Goal: Check status

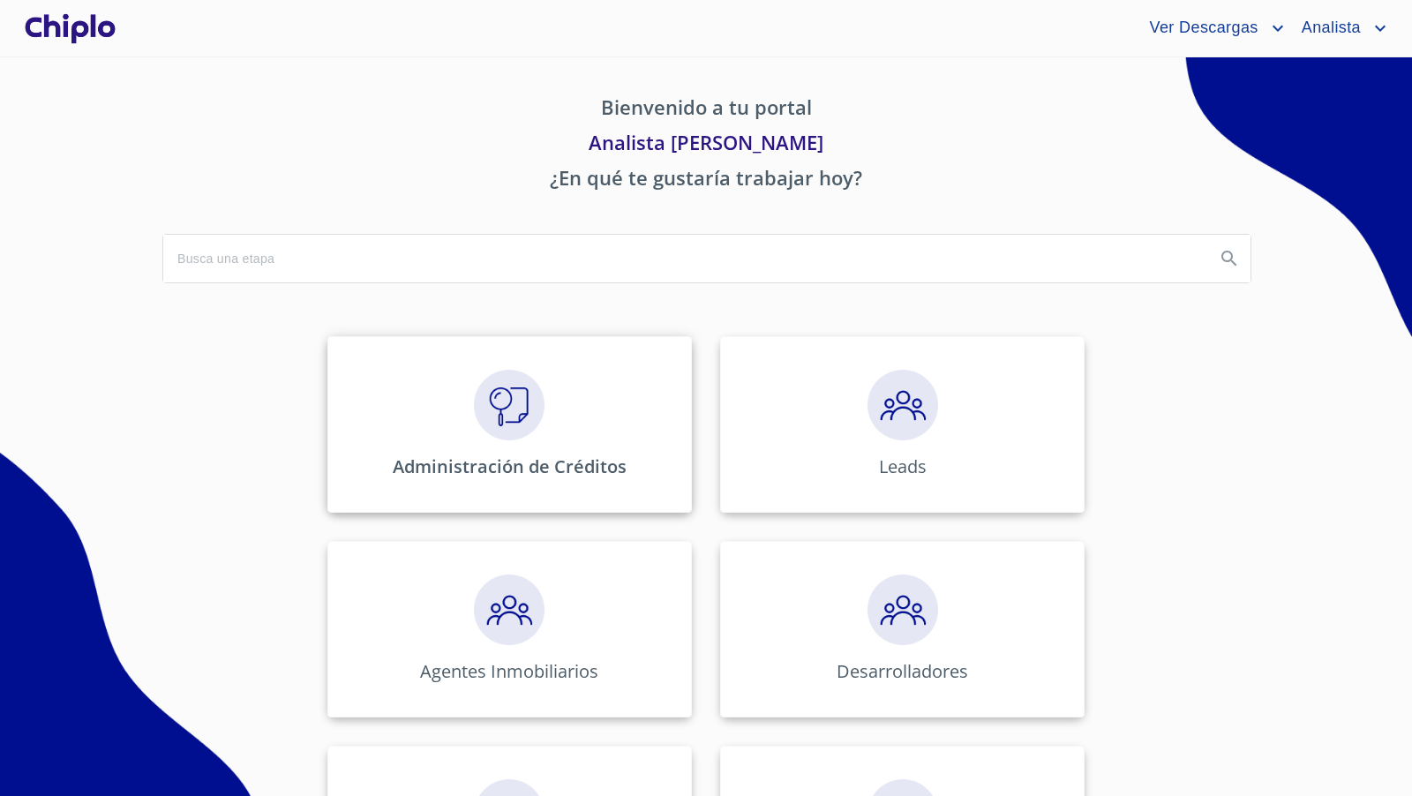
click at [491, 398] on img at bounding box center [509, 405] width 71 height 71
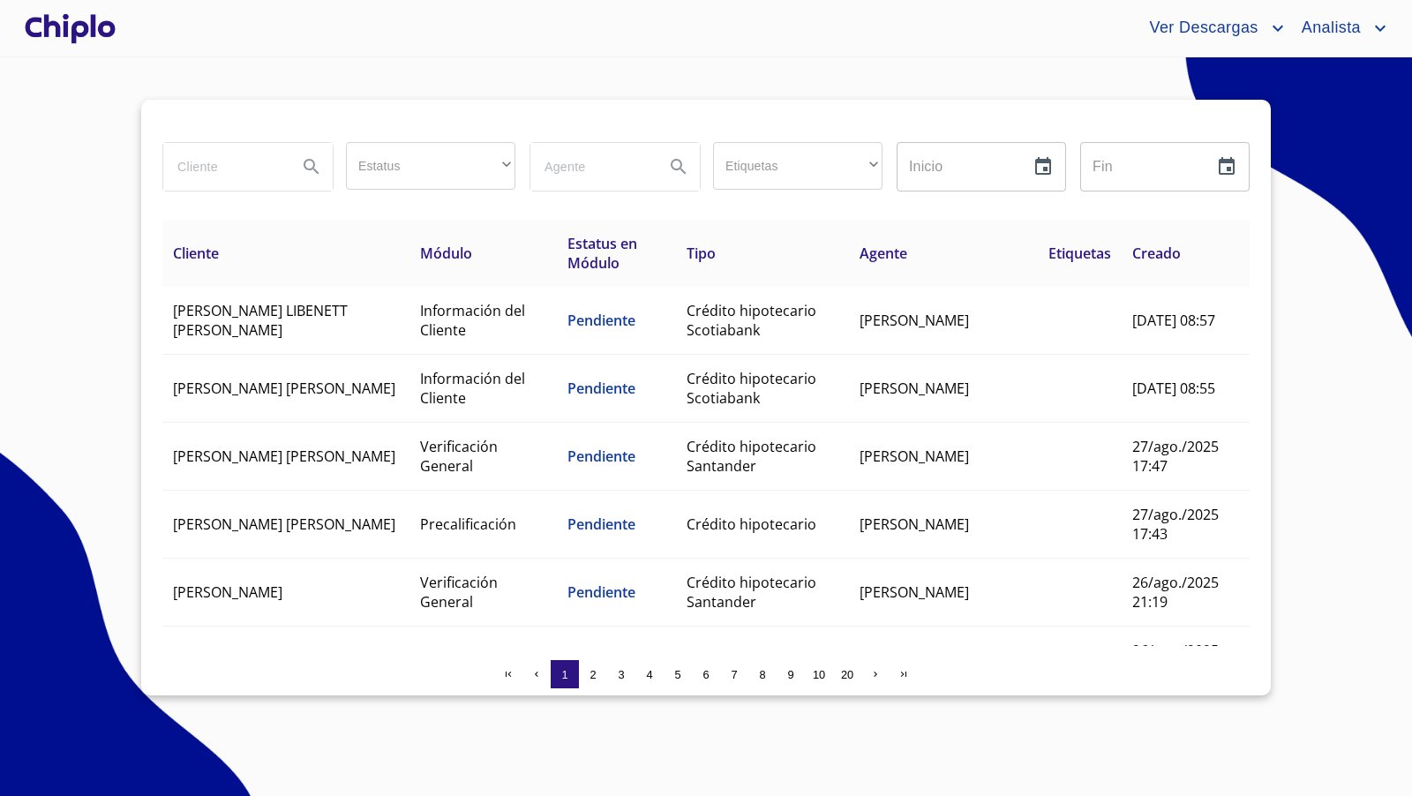
click at [219, 166] on input "search" at bounding box center [223, 167] width 120 height 48
type input "[PERSON_NAME]"
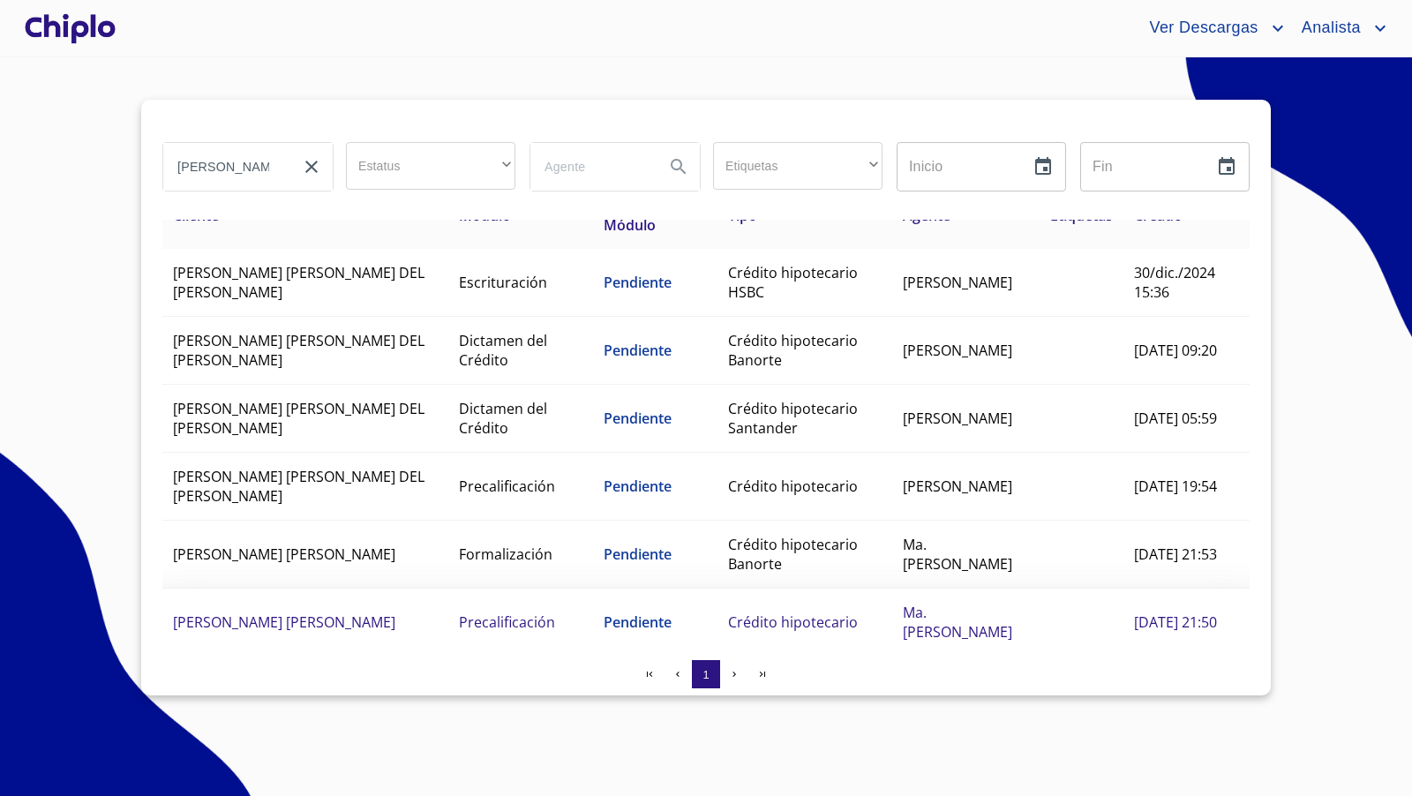
scroll to position [70, 0]
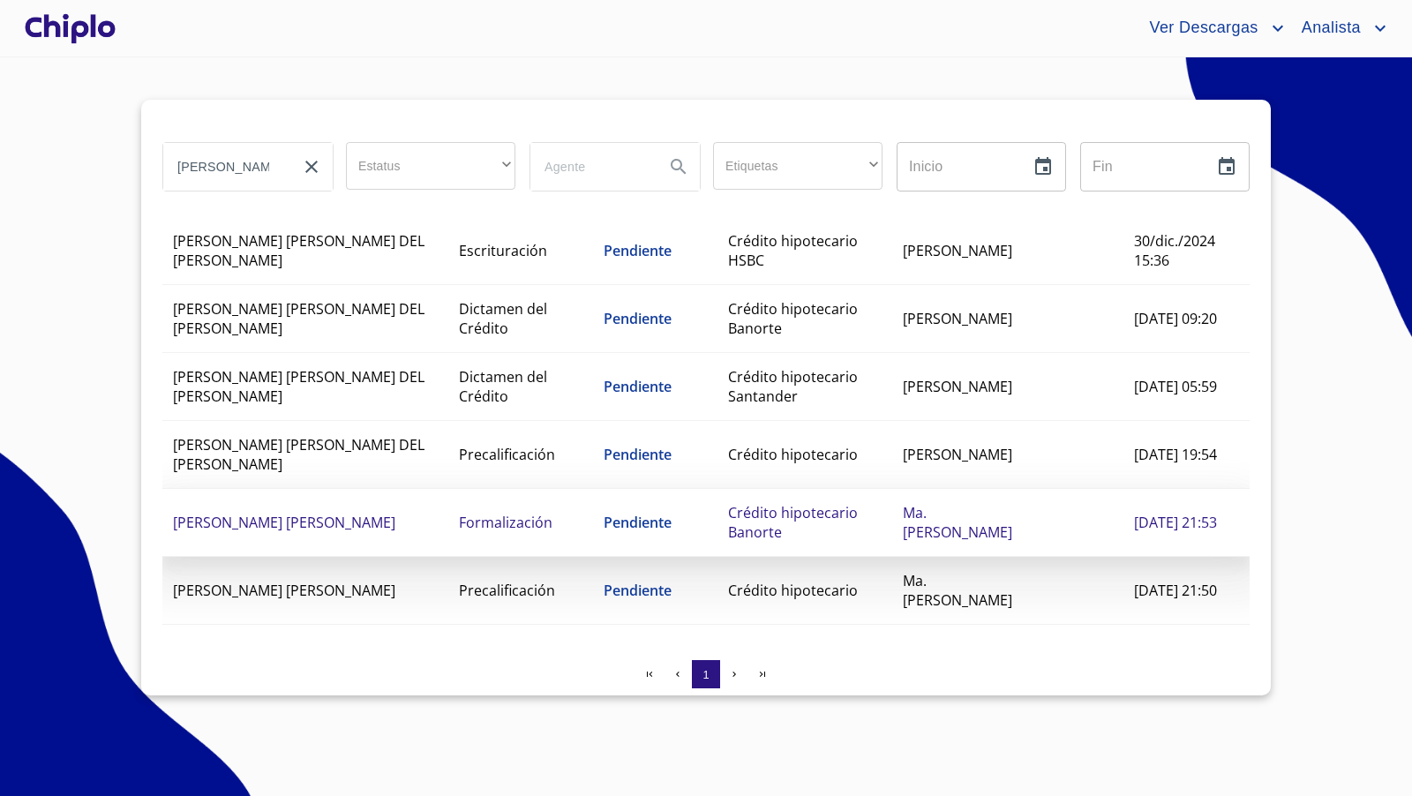
click at [696, 525] on td "Pendiente" at bounding box center [655, 523] width 124 height 68
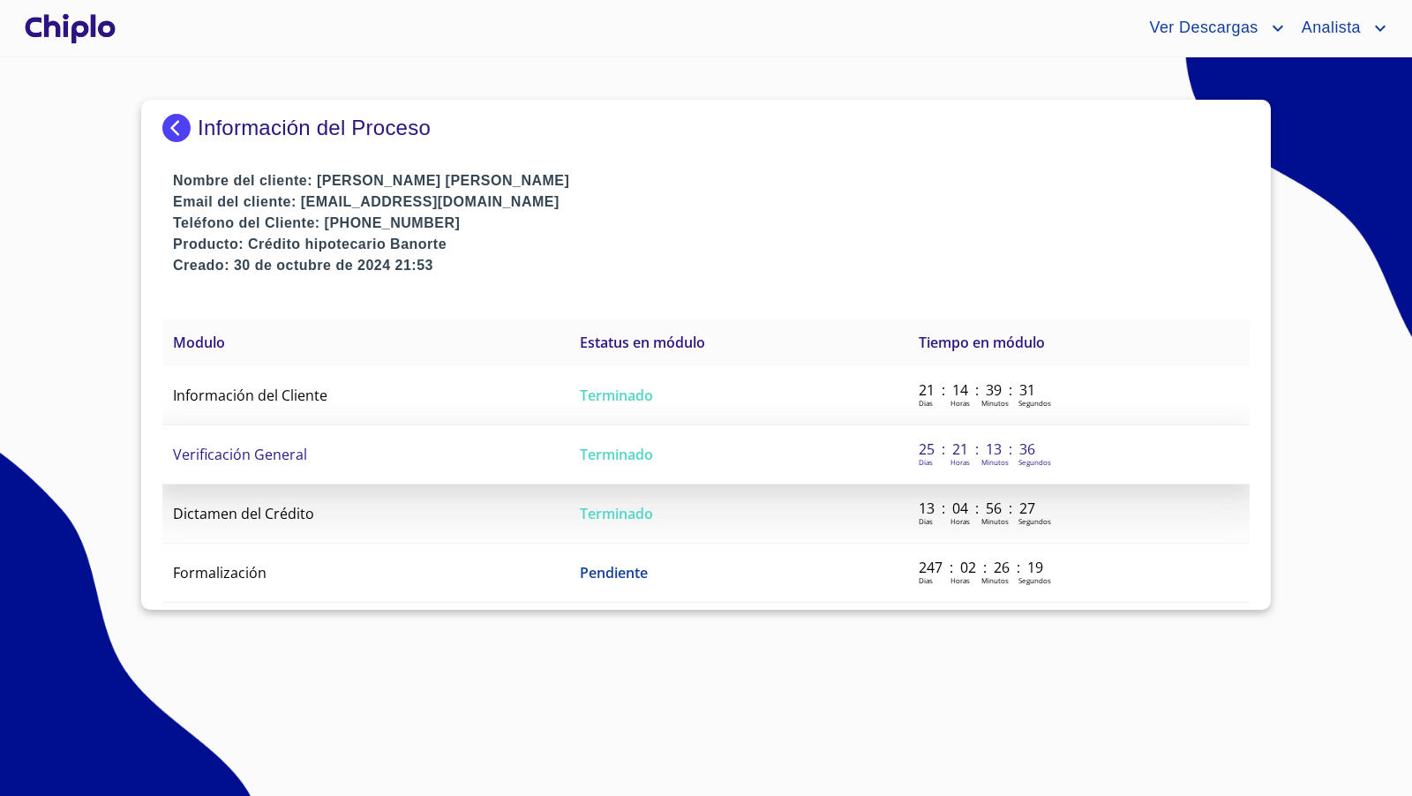
click at [266, 454] on span "Verificación General" at bounding box center [240, 454] width 134 height 19
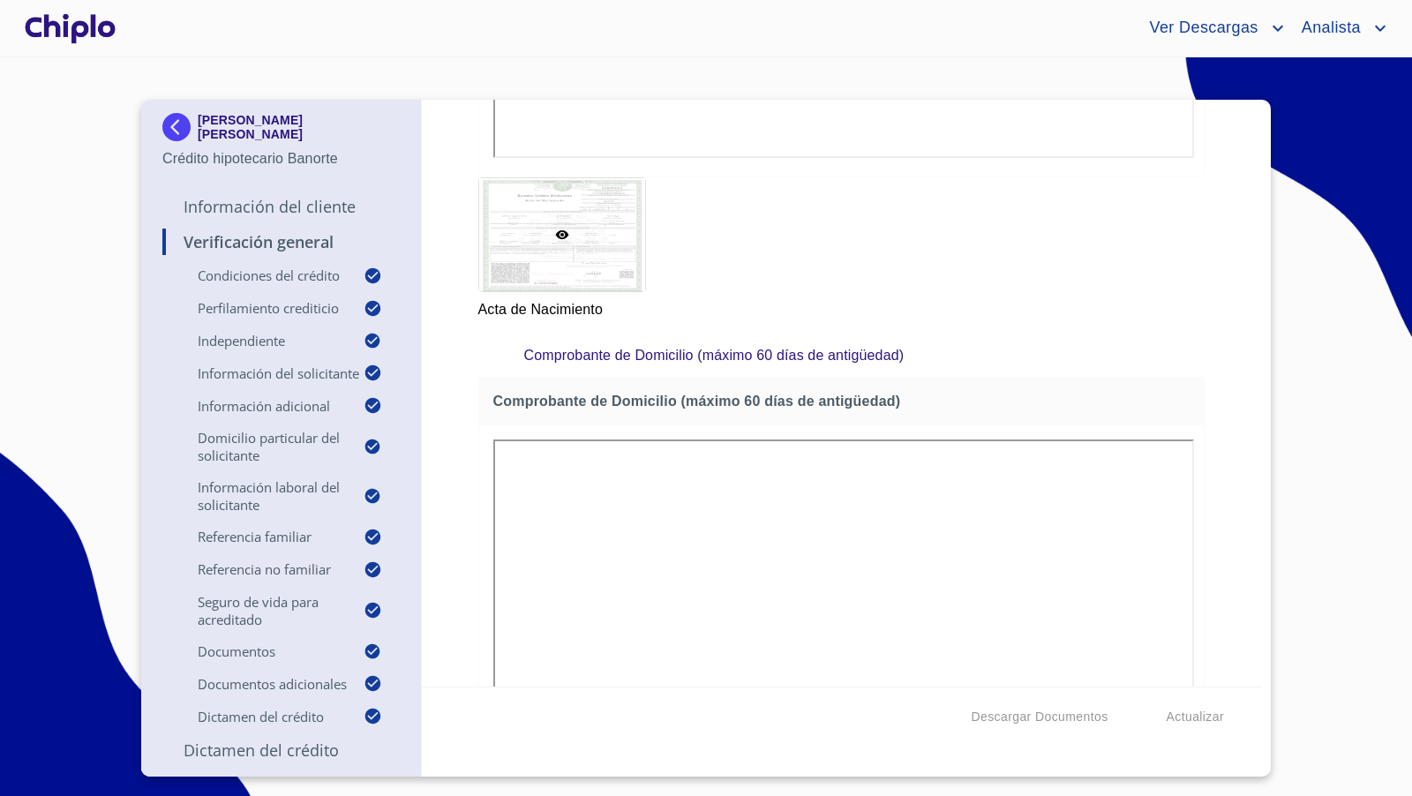
scroll to position [10739, 0]
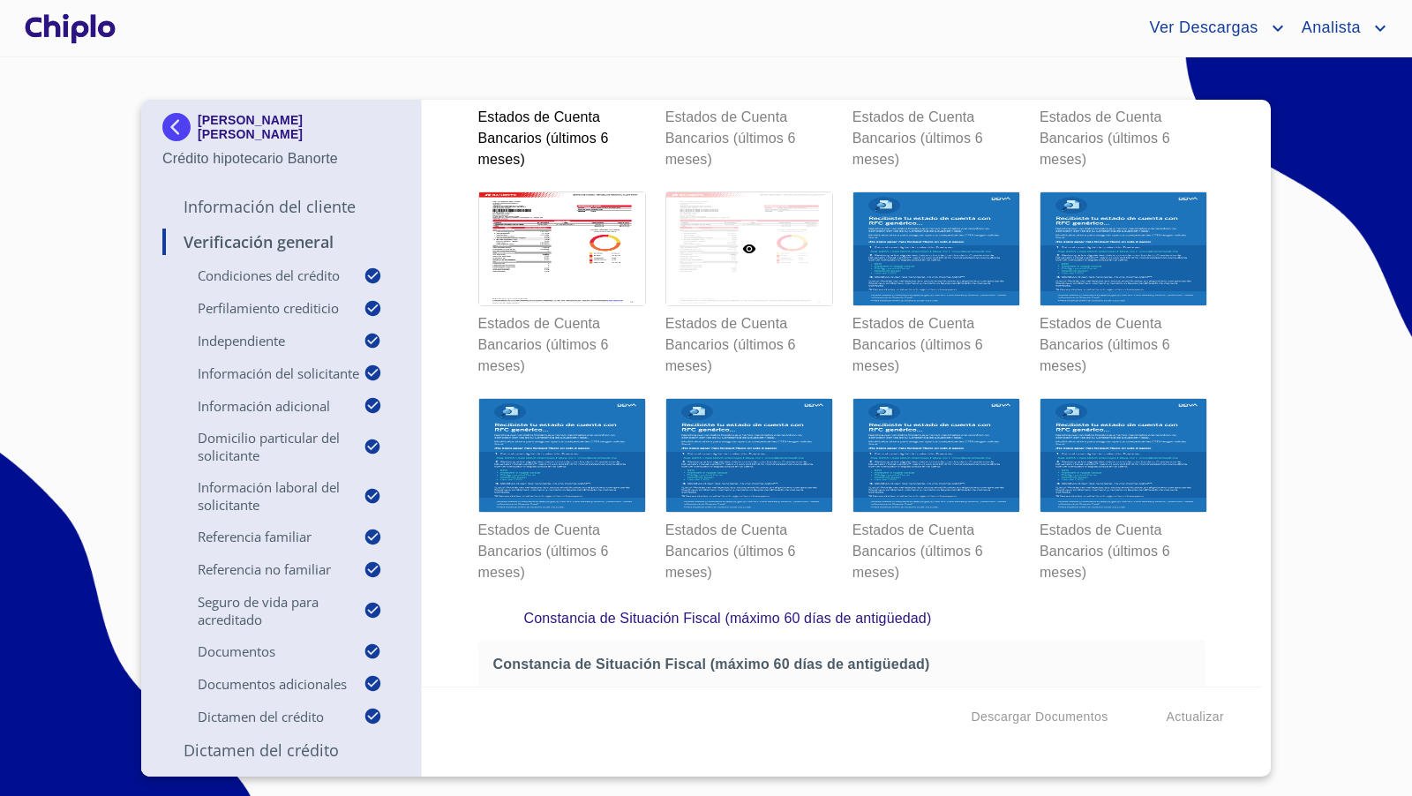
click at [709, 248] on div at bounding box center [749, 248] width 166 height 113
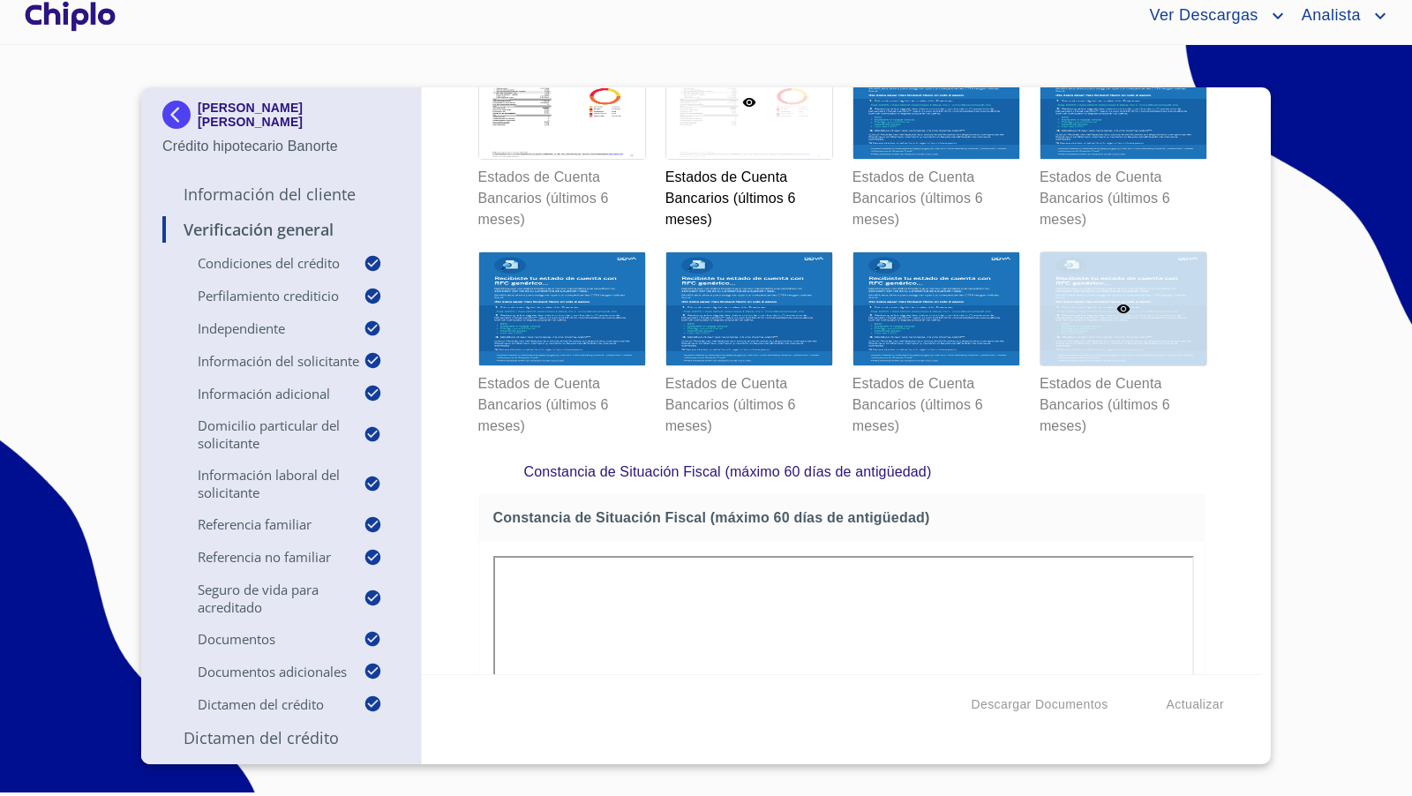
click at [1136, 338] on div at bounding box center [1123, 308] width 166 height 113
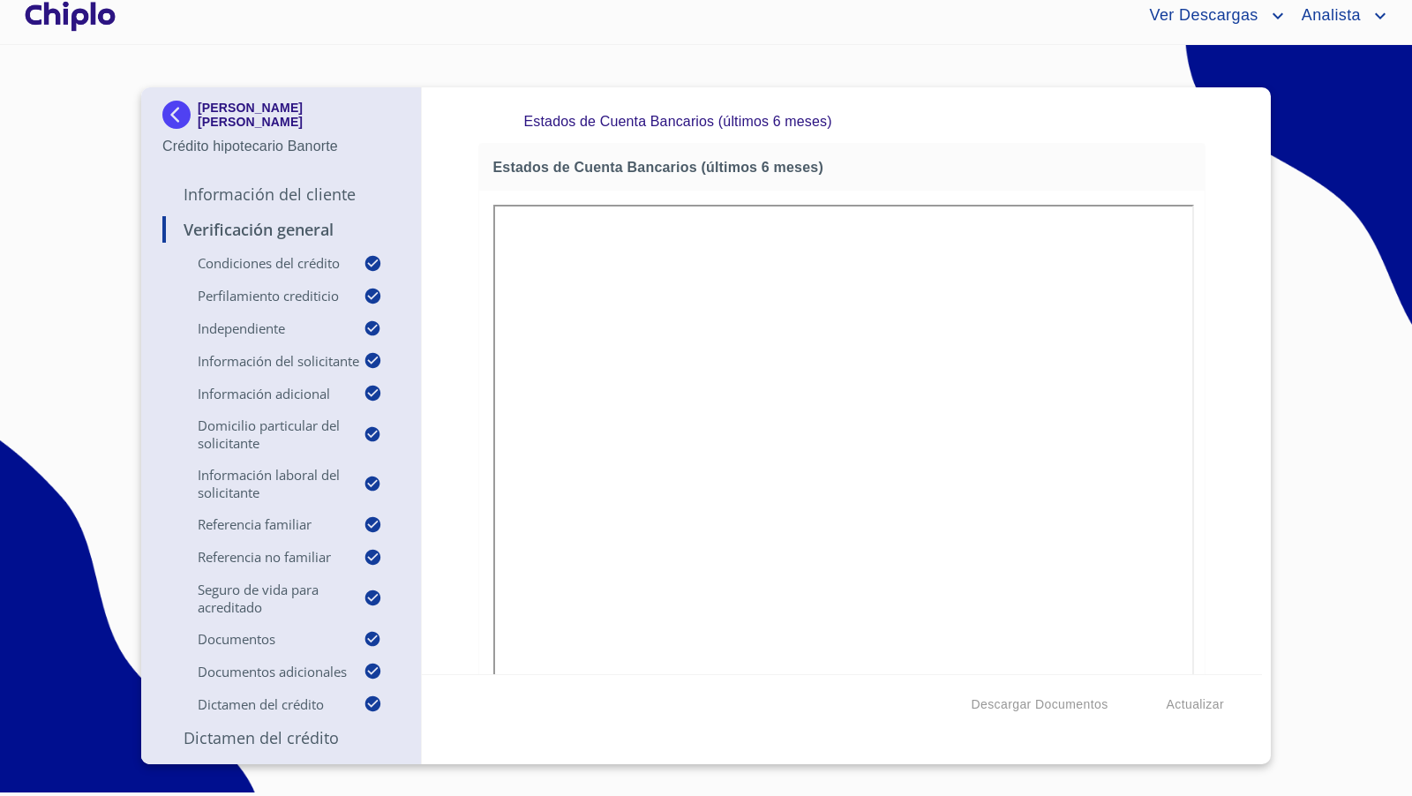
click at [1239, 390] on div "Verificación General Condiciones del Crédito Selecciona tu producto   * Adquisi…" at bounding box center [842, 380] width 841 height 587
click at [1202, 245] on div "Verificación General Condiciones del Crédito Selecciona tu producto   * Adquisi…" at bounding box center [842, 380] width 841 height 587
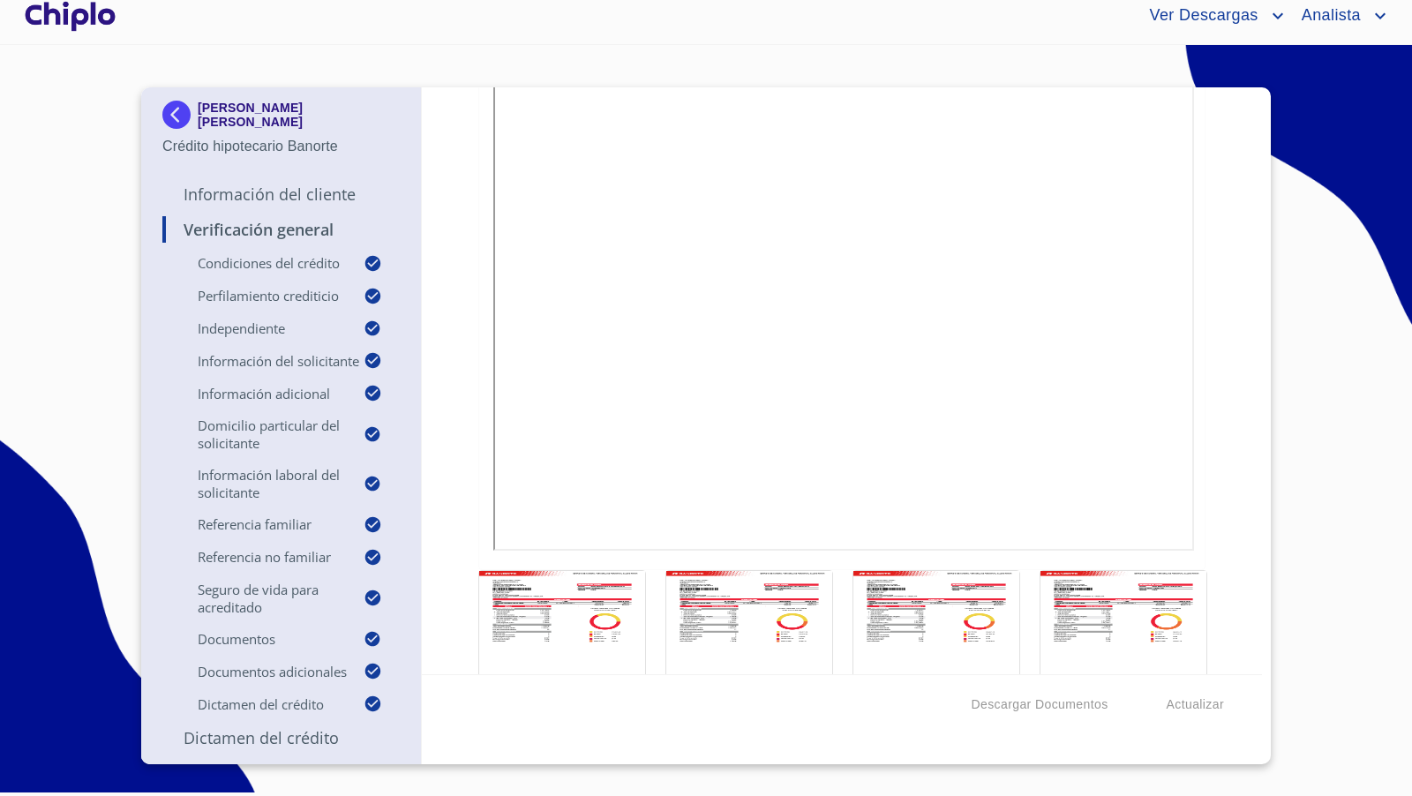
scroll to position [10145, 0]
click at [78, 17] on div at bounding box center [70, 16] width 98 height 56
